Goal: Task Accomplishment & Management: Complete application form

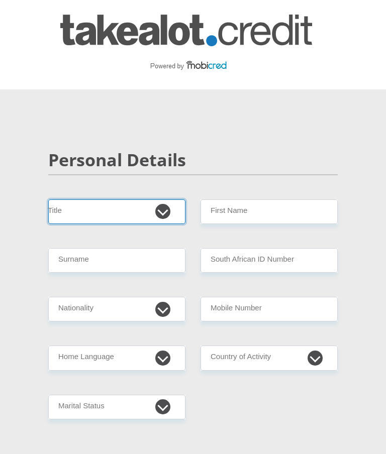
click at [121, 213] on select "Mr Ms Mrs Dr [PERSON_NAME]" at bounding box center [116, 211] width 137 height 25
select select "Mr"
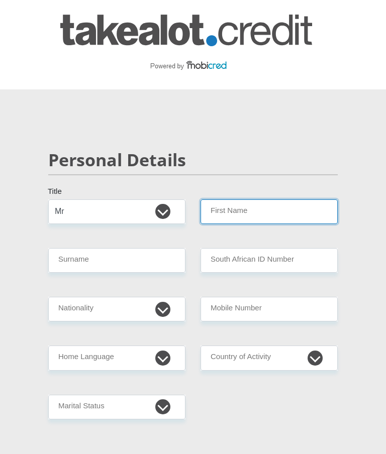
click at [265, 223] on input "First Name" at bounding box center [268, 211] width 137 height 25
type input "[PERSON_NAME]"
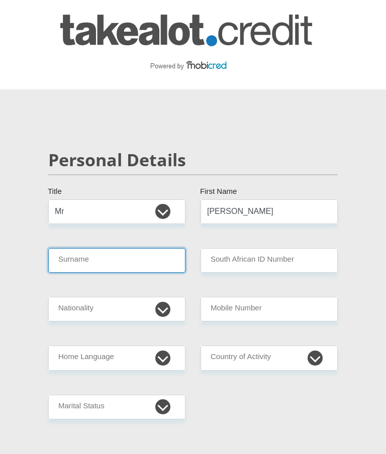
type input "vanderwesthuizen"
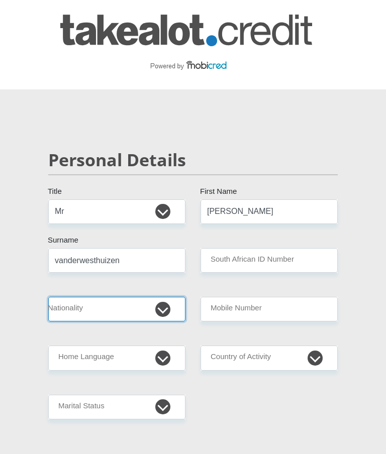
select select "ZAF"
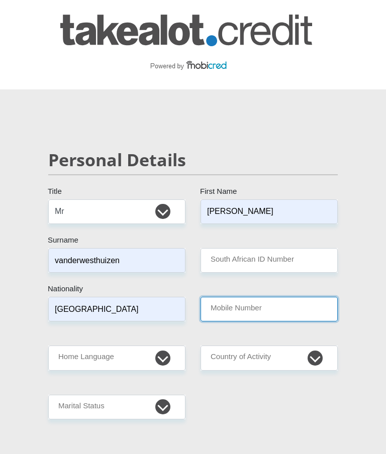
type input "0832283167"
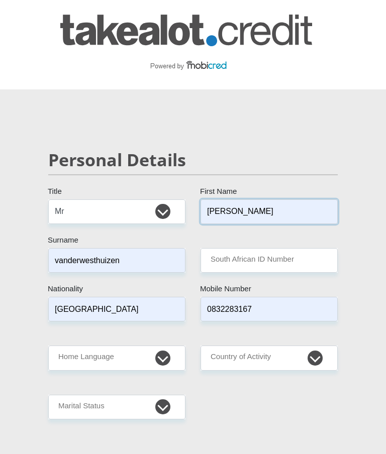
click at [259, 212] on input "[PERSON_NAME]" at bounding box center [268, 211] width 137 height 25
click at [99, 254] on input "vanderwesthuizen" at bounding box center [116, 260] width 137 height 25
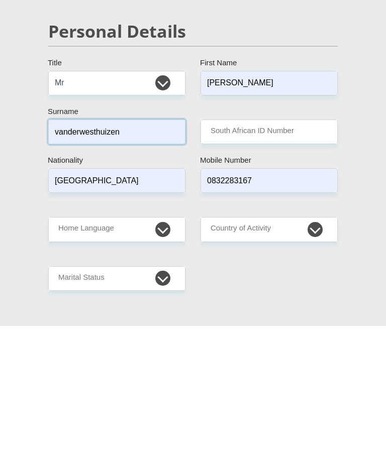
click at [75, 248] on input "vanderwesthuizen" at bounding box center [116, 260] width 137 height 25
click at [68, 248] on input "vanderwesthuizen" at bounding box center [116, 260] width 137 height 25
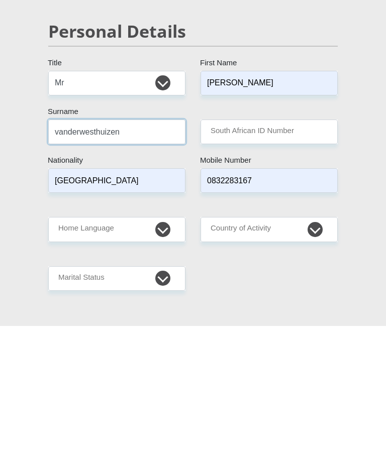
click at [82, 248] on input "vanderwesthuizen" at bounding box center [116, 260] width 137 height 25
type input "VANDERWESTHUIZEN"
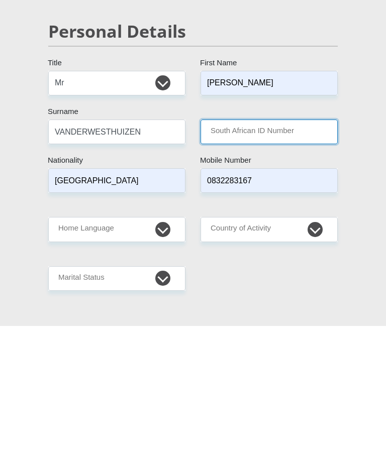
click at [292, 248] on input "South African ID Number" at bounding box center [268, 260] width 137 height 25
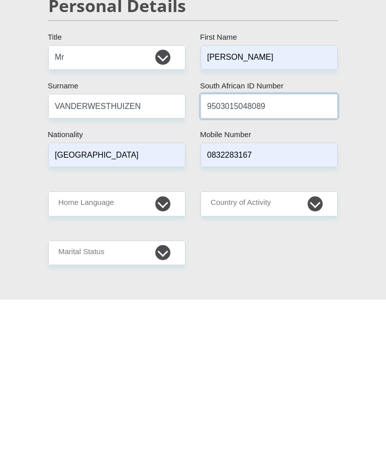
type input "9503015048089"
click at [167, 346] on select "Afrikaans English Sepedi South Ndebele Southern Sotho Swati Tsonga Tswana Venda…" at bounding box center [116, 358] width 137 height 25
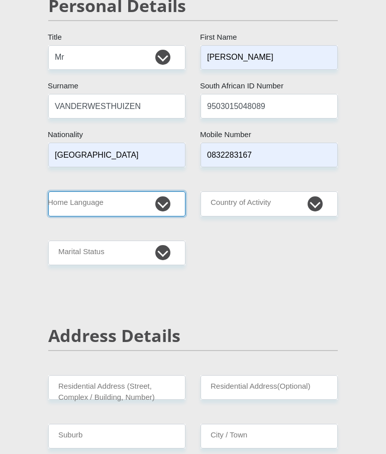
select select "eng"
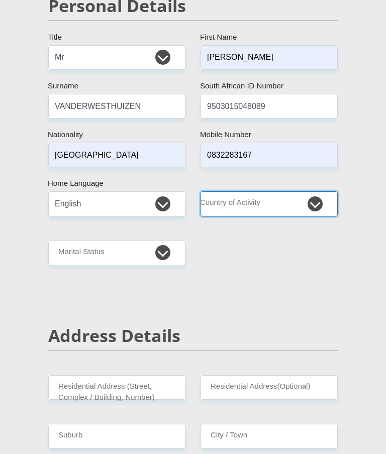
click at [279, 204] on select "[GEOGRAPHIC_DATA] [GEOGRAPHIC_DATA] [GEOGRAPHIC_DATA] [GEOGRAPHIC_DATA] [GEOGRA…" at bounding box center [268, 203] width 137 height 25
select select "ZAF"
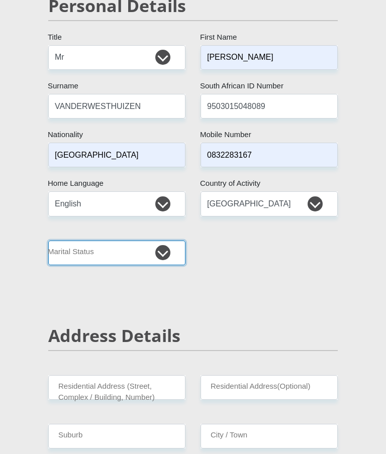
click at [155, 258] on select "Married ANC Single Divorced Widowed Married COP or Customary Law" at bounding box center [116, 253] width 137 height 25
select select "2"
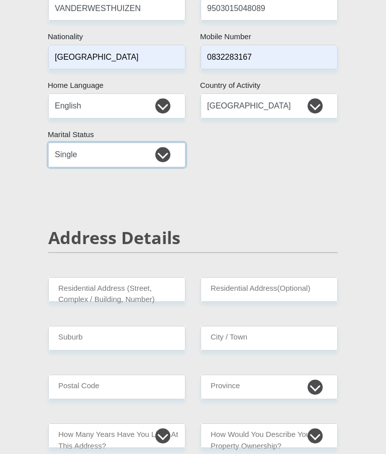
scroll to position [269, 0]
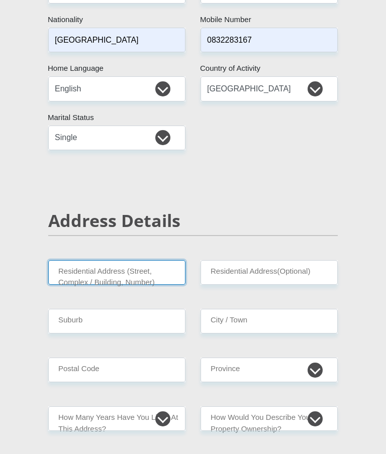
click at [146, 273] on input "Residential Address (Street, Complex / Building, Number)" at bounding box center [116, 272] width 137 height 25
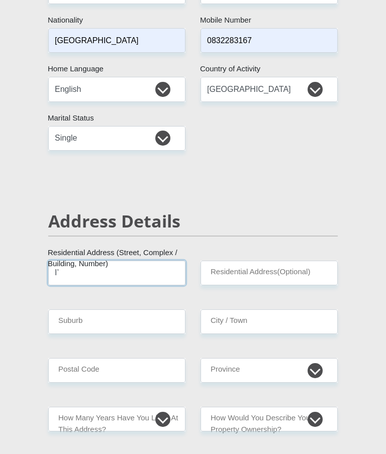
type input "I"
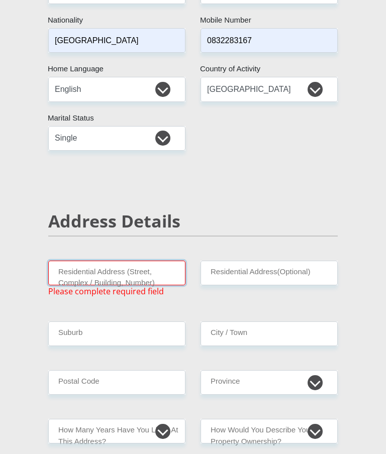
type input "[STREET_ADDRESS][GEOGRAPHIC_DATA]"
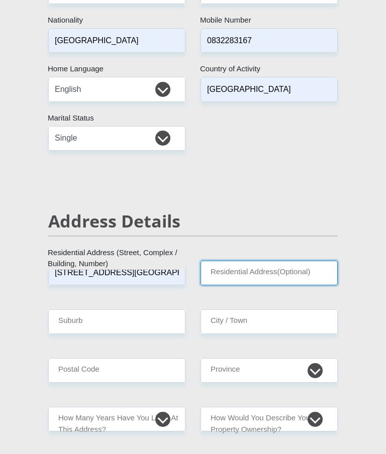
type input "Unit 6"
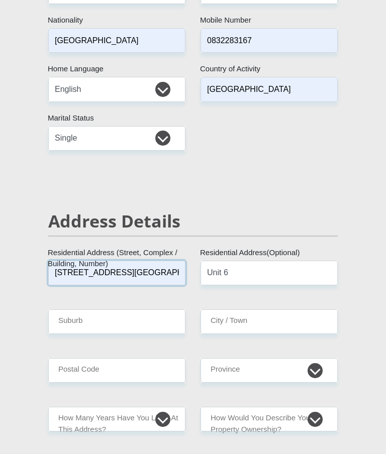
scroll to position [269, 0]
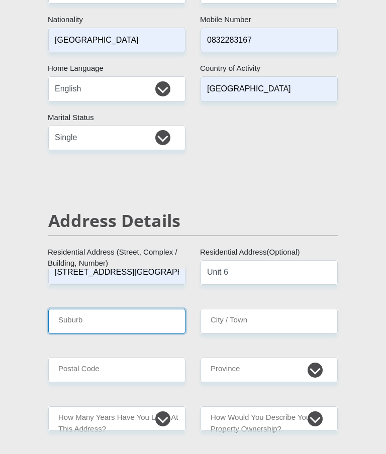
type input "[GEOGRAPHIC_DATA]"
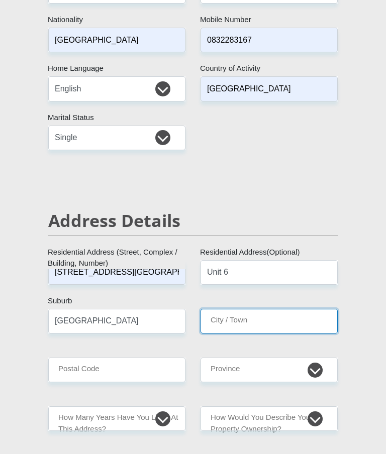
type input "[GEOGRAPHIC_DATA]"
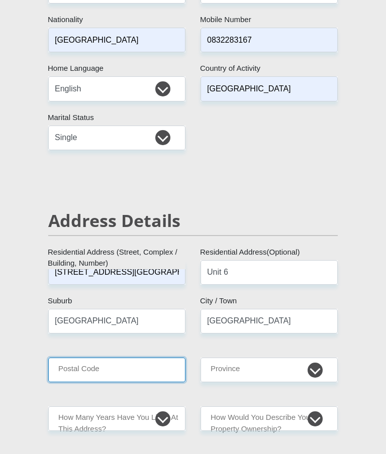
type input "1610"
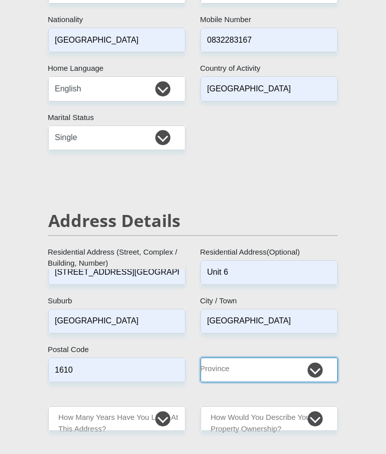
click at [298, 362] on select "Eastern Cape Free State [GEOGRAPHIC_DATA] [GEOGRAPHIC_DATA][DATE] [GEOGRAPHIC_D…" at bounding box center [268, 370] width 137 height 25
select select "Gauteng"
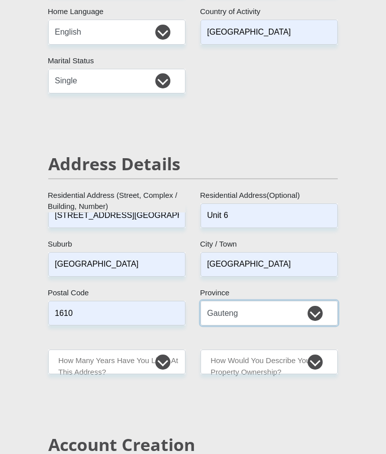
scroll to position [372, 0]
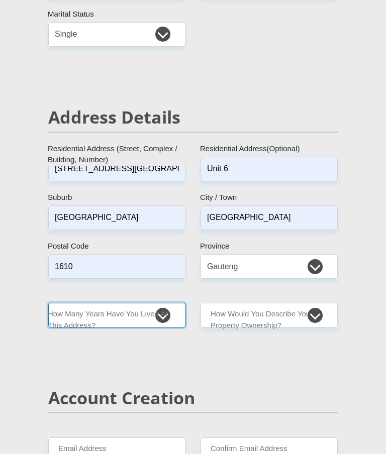
click at [161, 315] on select "less than 1 year 1-3 years 3-5 years 5+ years" at bounding box center [116, 316] width 137 height 25
select select "4"
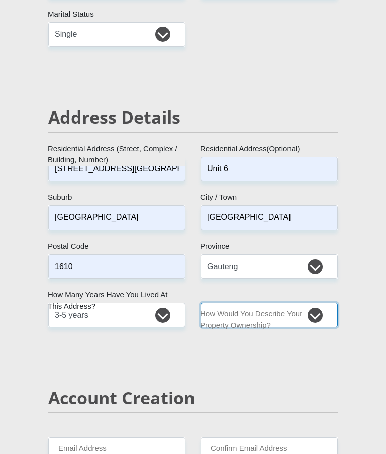
click at [326, 307] on select "Owned Rented Family Owned Company Dwelling" at bounding box center [268, 315] width 137 height 25
select select "Owned"
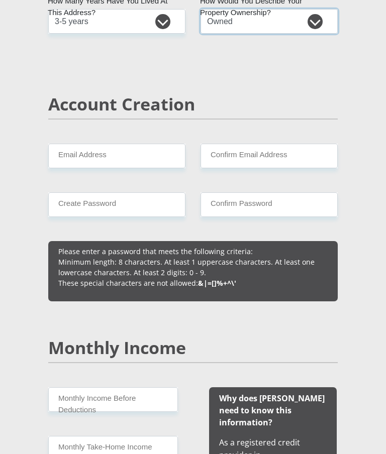
scroll to position [666, 0]
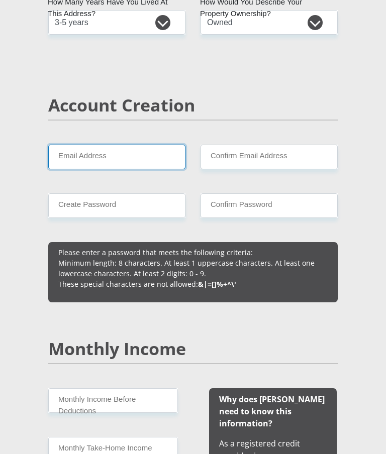
click at [143, 145] on input "Email Address" at bounding box center [116, 157] width 137 height 25
type input "[EMAIL_ADDRESS][DOMAIN_NAME]"
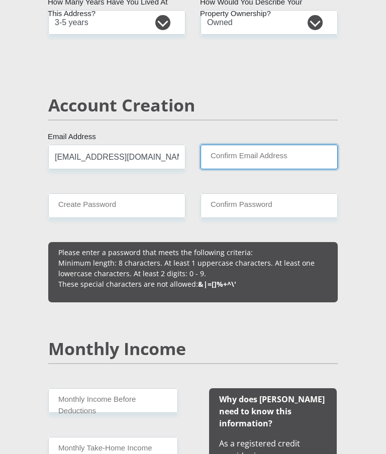
type input "[EMAIL_ADDRESS][DOMAIN_NAME]"
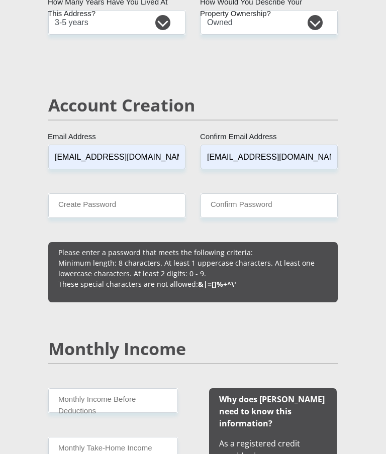
type input "0832283167"
type input "[PERSON_NAME]"
type input "vanderwesthuizen"
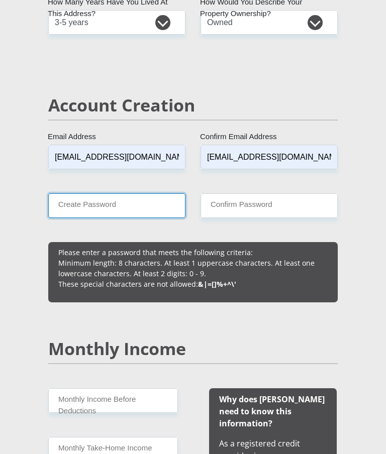
click at [124, 208] on input "Create Password" at bounding box center [116, 205] width 137 height 25
click at [99, 212] on input "Create Password" at bounding box center [116, 205] width 137 height 25
click at [90, 206] on input "Create Password" at bounding box center [116, 205] width 137 height 25
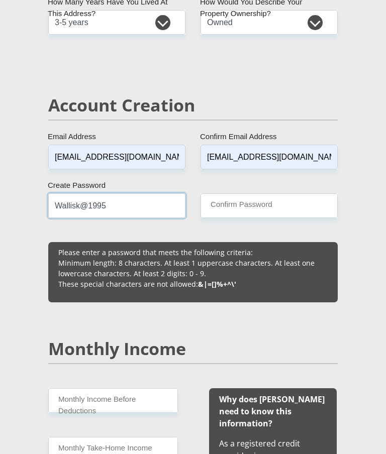
type input "Wallisk@1995"
click at [126, 168] on input "[EMAIL_ADDRESS][DOMAIN_NAME]" at bounding box center [116, 157] width 137 height 25
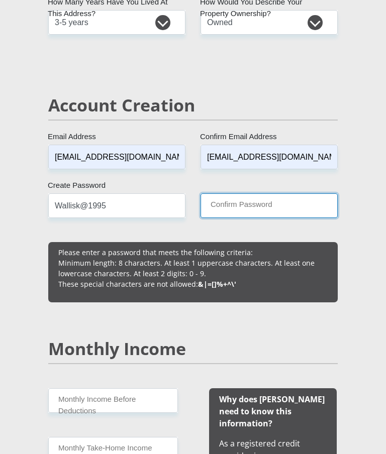
click at [241, 193] on input "Confirm Password" at bounding box center [268, 205] width 137 height 25
click at [235, 199] on input "Confirm Password" at bounding box center [268, 205] width 137 height 25
click at [264, 210] on input "Confirm Password" at bounding box center [268, 205] width 137 height 25
click at [254, 209] on input "Confirm Password" at bounding box center [268, 205] width 137 height 25
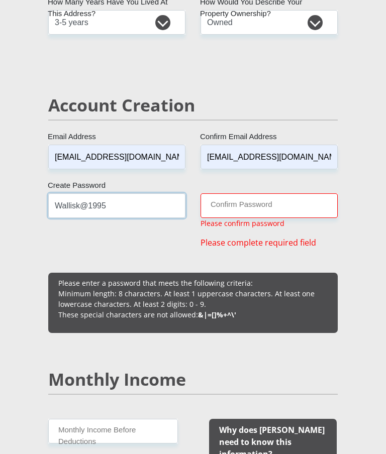
click at [93, 204] on input "Wallisk@1995" at bounding box center [116, 205] width 137 height 25
click at [87, 195] on input "Wallisk@1995" at bounding box center [116, 205] width 137 height 25
click at [86, 195] on input "Wallisk@1995" at bounding box center [116, 205] width 137 height 25
click at [247, 211] on input "Confirm Password" at bounding box center [268, 205] width 137 height 25
click at [231, 199] on input "Confirm Password" at bounding box center [268, 205] width 137 height 25
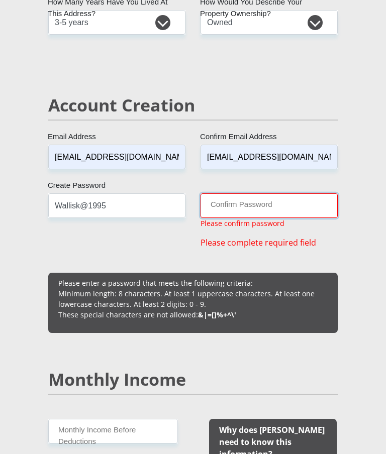
click at [223, 211] on input "Confirm Password" at bounding box center [268, 205] width 137 height 25
click at [235, 203] on input "Confirm Password" at bounding box center [268, 205] width 137 height 25
click at [229, 212] on input "Confirm Password" at bounding box center [268, 205] width 137 height 25
click at [237, 209] on input "Confirm Password" at bounding box center [268, 205] width 137 height 25
click at [229, 204] on input "Confirm Password" at bounding box center [268, 205] width 137 height 25
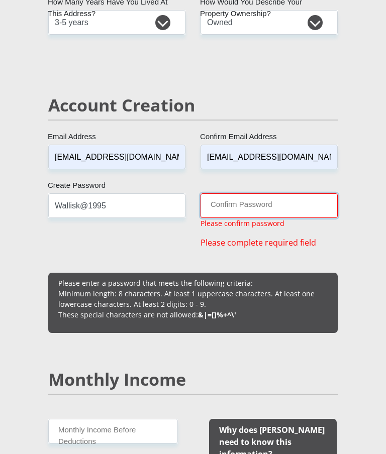
paste input "Wallisk@1995"
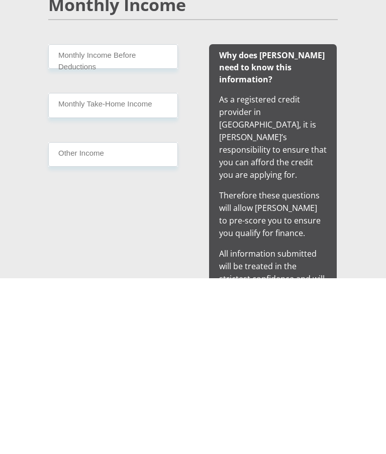
scroll to position [835, 0]
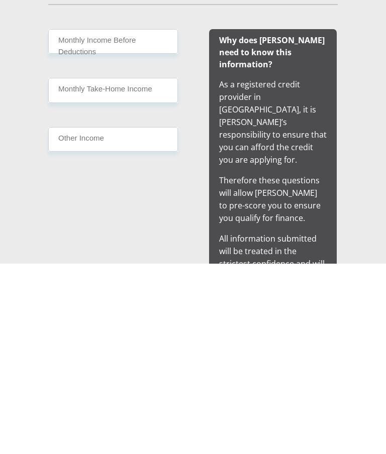
type input "Wallisk@1995"
click at [141, 268] on input "Monthly Take-Home Income" at bounding box center [113, 280] width 130 height 25
type input "25000"
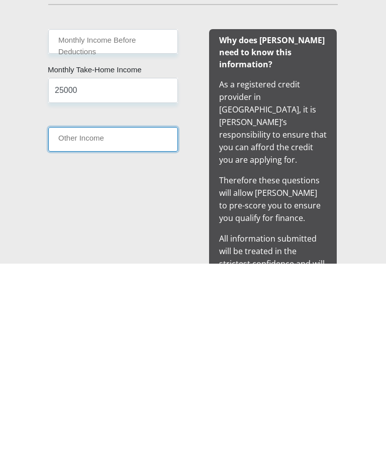
click at [138, 318] on input "Other Income" at bounding box center [113, 330] width 130 height 25
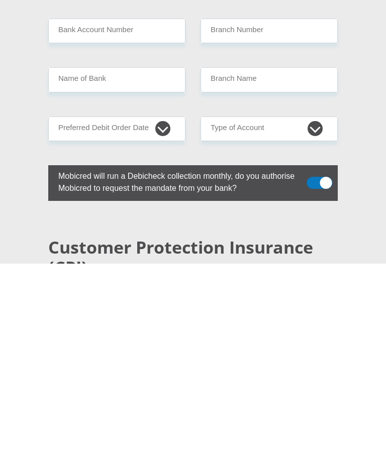
scroll to position [2180, 0]
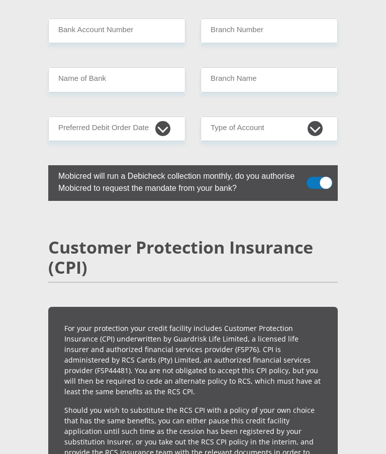
type input "2000"
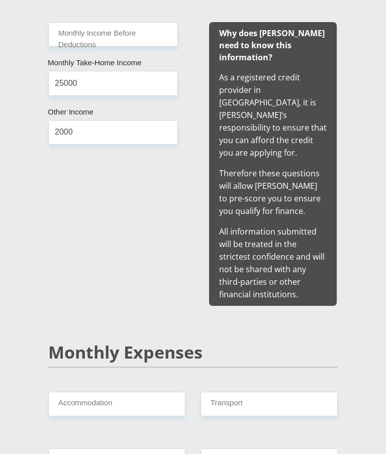
scroll to position [901, 0]
